Goal: Information Seeking & Learning: Learn about a topic

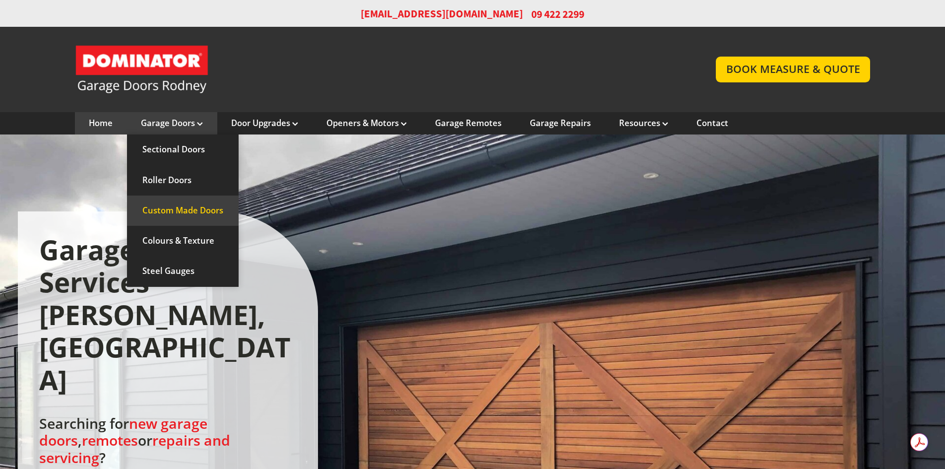
click at [210, 208] on link "Custom Made Doors" at bounding box center [183, 210] width 112 height 30
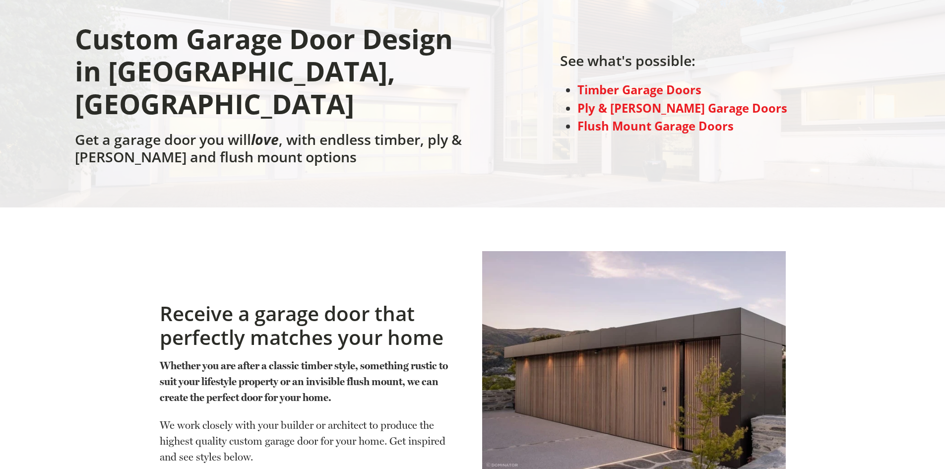
scroll to position [125, 0]
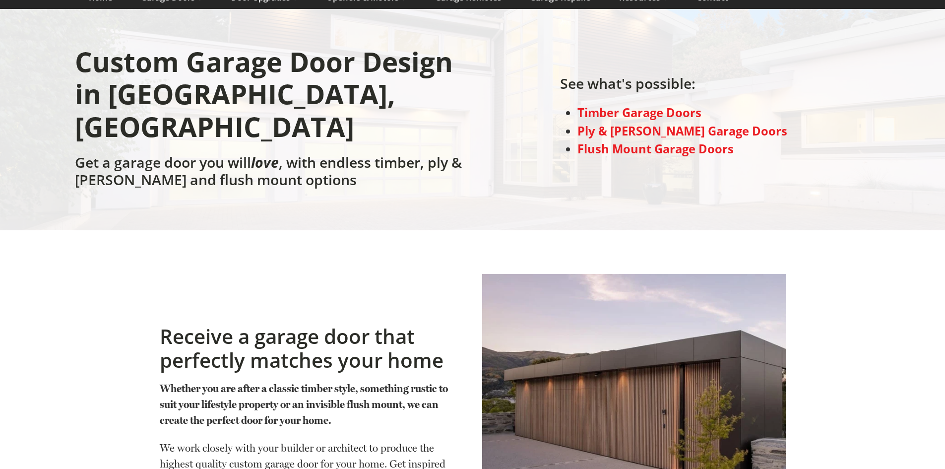
click at [350, 259] on div "Receive a garage door that perfectly matches your home Whether you are after a …" at bounding box center [311, 405] width 322 height 293
click at [329, 259] on div "Receive a garage door that perfectly matches your home Whether you are after a …" at bounding box center [311, 405] width 322 height 293
drag, startPoint x: 262, startPoint y: 129, endPoint x: 298, endPoint y: 136, distance: 37.0
click at [298, 154] on h2 "Get a garage door you will love , with endless timber, ply & batten and flush m…" at bounding box center [271, 174] width 393 height 40
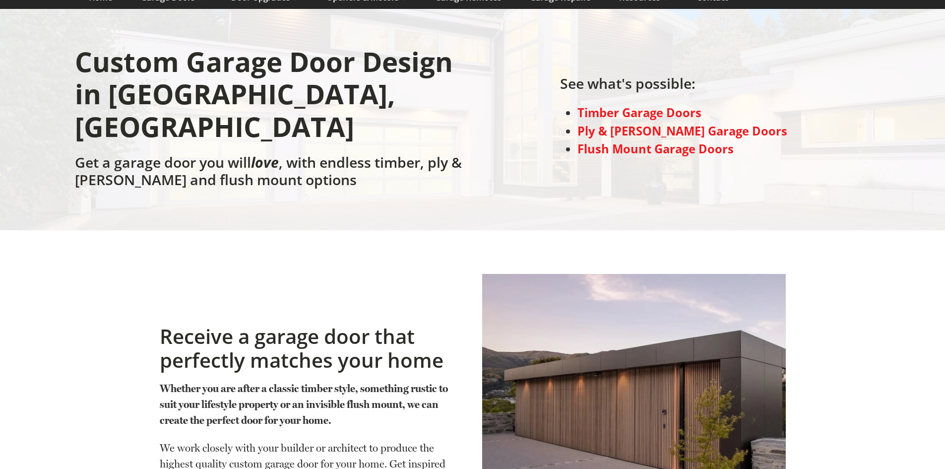
click at [285, 154] on h2 "Get a garage door you will love , with endless timber, ply & batten and flush m…" at bounding box center [271, 174] width 393 height 40
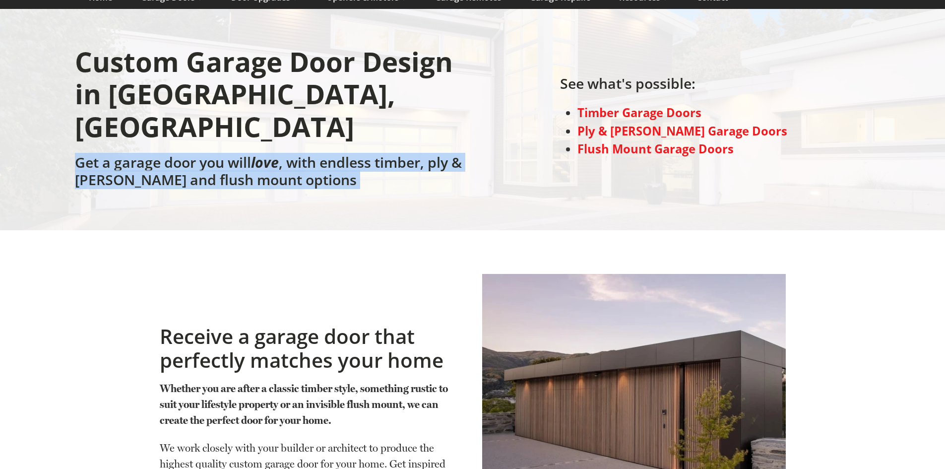
click at [285, 154] on h2 "Get a garage door you will love , with endless timber, ply & batten and flush m…" at bounding box center [271, 174] width 393 height 40
click at [297, 154] on h2 "Get a garage door you will love , with endless timber, ply & batten and flush m…" at bounding box center [271, 174] width 393 height 40
click at [302, 154] on h2 "Get a garage door you will love , with endless timber, ply & batten and flush m…" at bounding box center [271, 174] width 393 height 40
drag, startPoint x: 305, startPoint y: 148, endPoint x: 114, endPoint y: 137, distance: 192.2
click at [109, 154] on h2 "Get a garage door you will love , with endless timber, ply & batten and flush m…" at bounding box center [271, 174] width 393 height 40
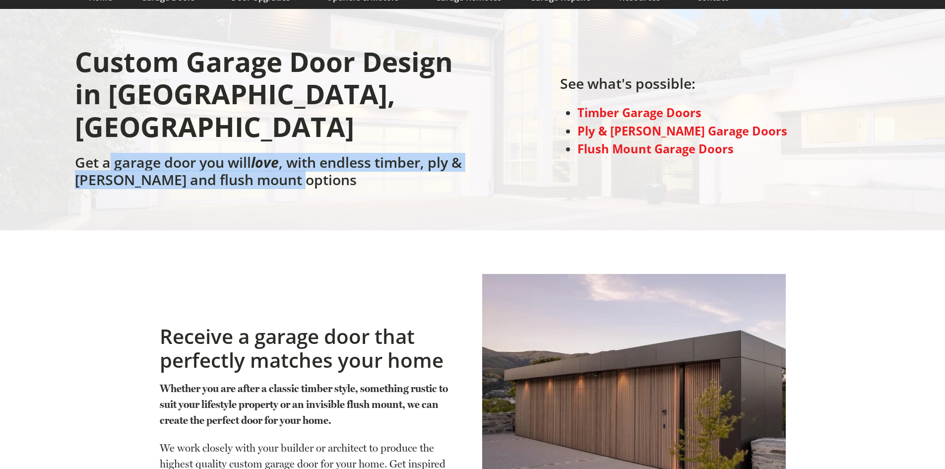
click at [114, 154] on h2 "Get a garage door you will love , with endless timber, ply & batten and flush m…" at bounding box center [271, 174] width 393 height 40
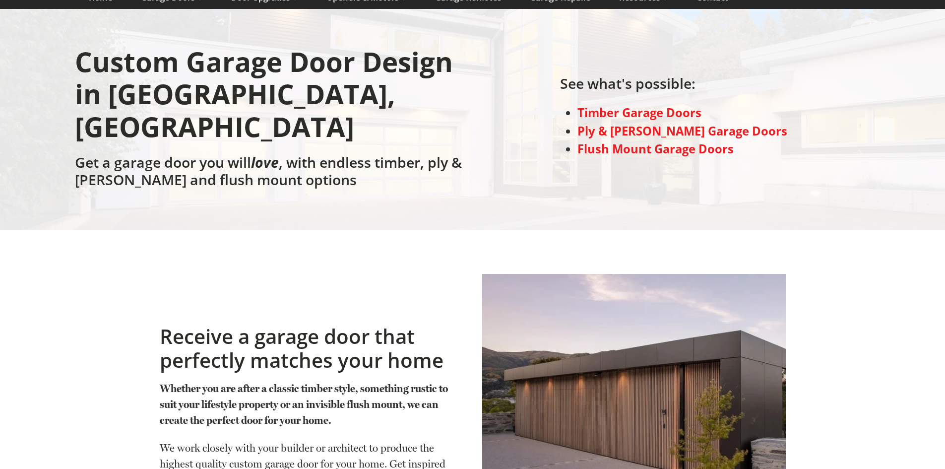
click at [144, 154] on h2 "Get a garage door you will love , with endless timber, ply & batten and flush m…" at bounding box center [271, 174] width 393 height 40
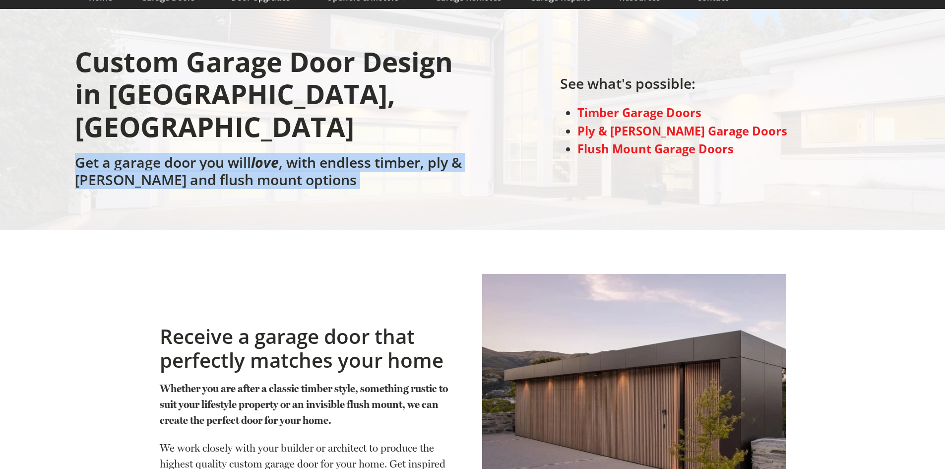
drag, startPoint x: 144, startPoint y: 142, endPoint x: 189, endPoint y: 139, distance: 44.7
click at [148, 154] on h2 "Get a garage door you will love , with endless timber, ply & batten and flush m…" at bounding box center [271, 174] width 393 height 40
click at [199, 154] on h2 "Get a garage door you will love , with endless timber, ply & batten and flush m…" at bounding box center [271, 174] width 393 height 40
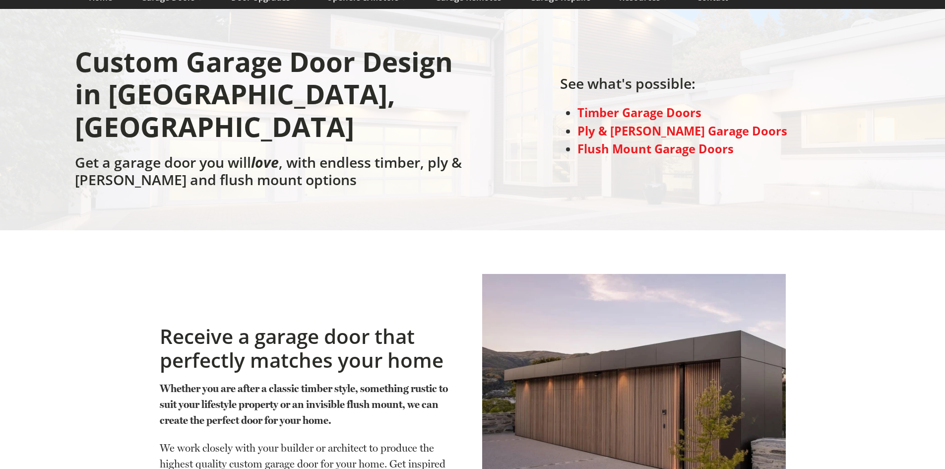
click at [314, 184] on div "Custom Garage Door Design in Rodney, Auckland Get a garage door you will love ,…" at bounding box center [472, 119] width 945 height 221
